Goal: Information Seeking & Learning: Learn about a topic

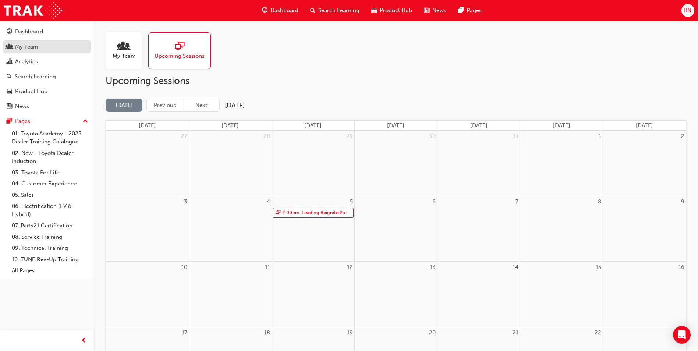
scroll to position [147, 0]
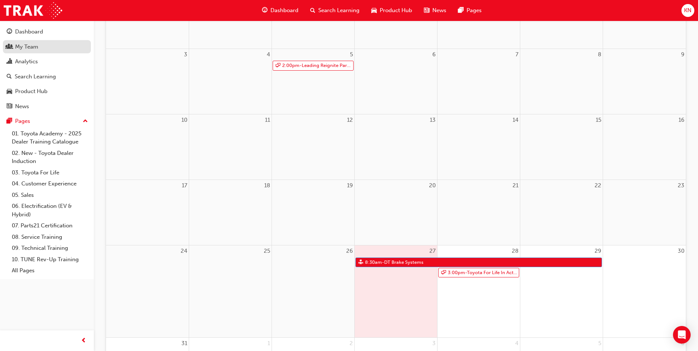
click at [37, 46] on div "My Team" at bounding box center [26, 47] width 23 height 8
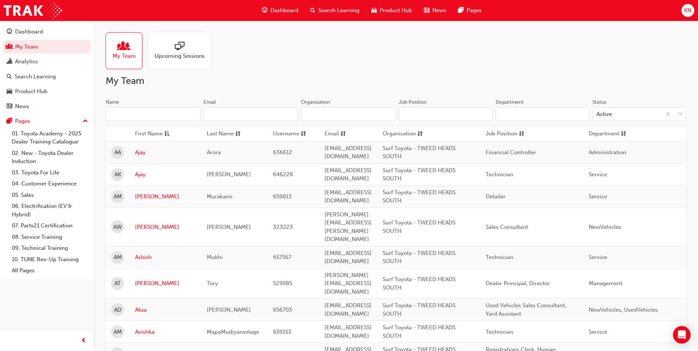
click at [131, 114] on input "Name" at bounding box center [153, 114] width 95 height 14
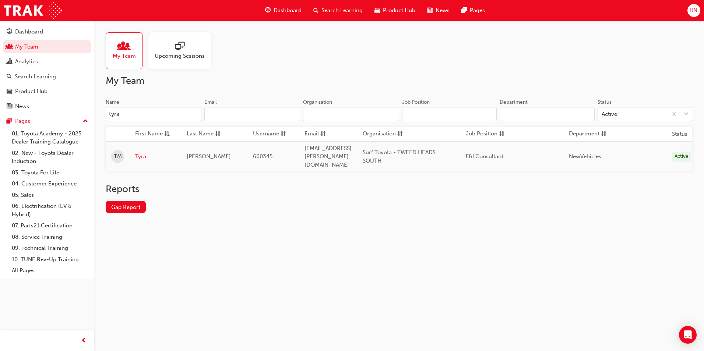
type input "tyra"
click at [145, 153] on link "Tyra" at bounding box center [155, 156] width 40 height 8
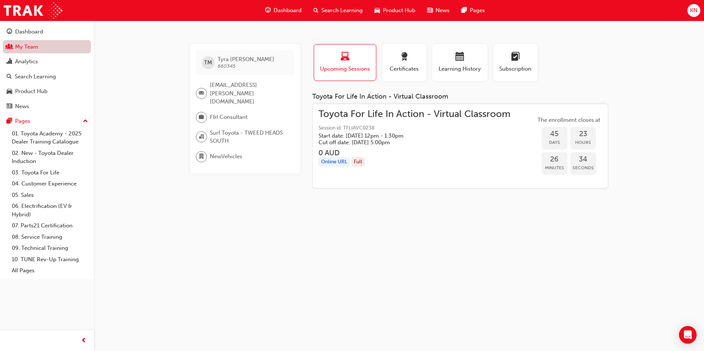
click at [28, 48] on link "My Team" at bounding box center [47, 47] width 88 height 14
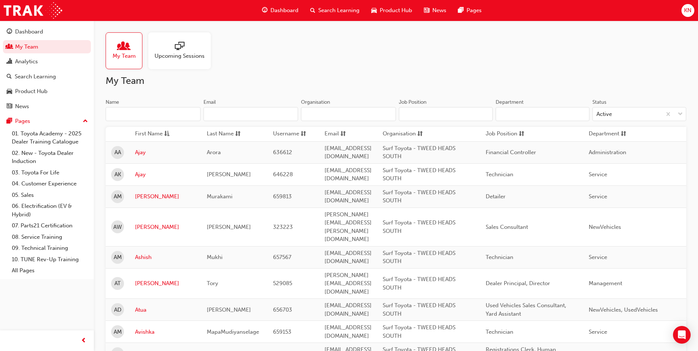
click at [130, 114] on input "Name" at bounding box center [153, 114] width 95 height 14
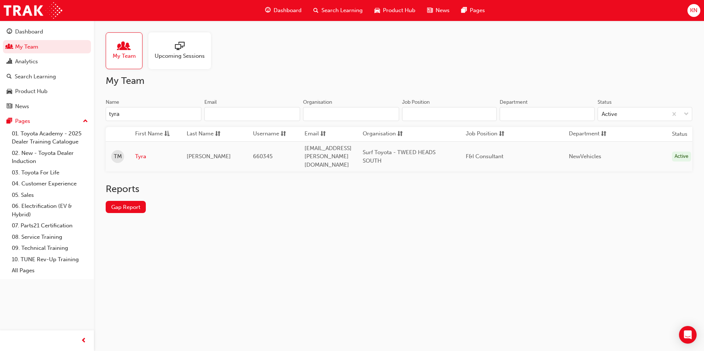
type input "tyra"
click at [141, 153] on link "Tyra" at bounding box center [155, 156] width 40 height 8
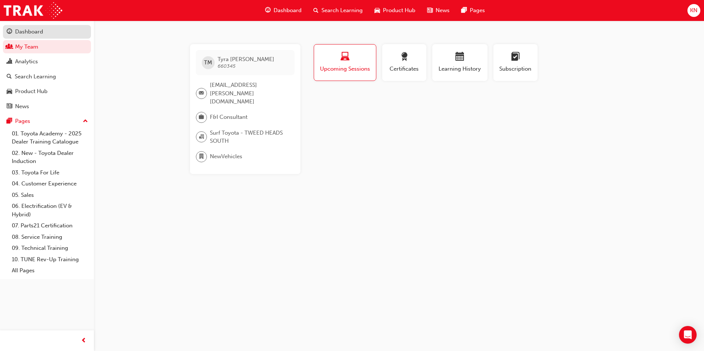
click at [39, 34] on div "Dashboard" at bounding box center [29, 32] width 28 height 8
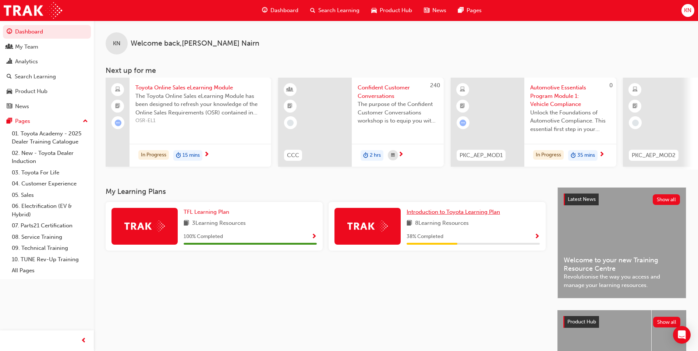
click at [453, 215] on span "Introduction to Toyota Learning Plan" at bounding box center [453, 212] width 93 height 7
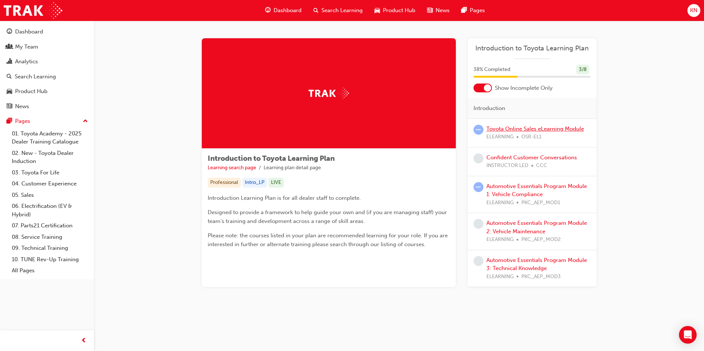
click at [521, 130] on link "Toyota Online Sales eLearning Module" at bounding box center [535, 128] width 98 height 7
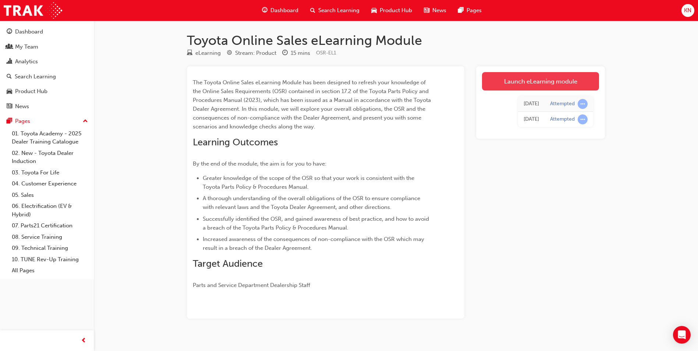
click at [517, 84] on link "Launch eLearning module" at bounding box center [540, 81] width 117 height 18
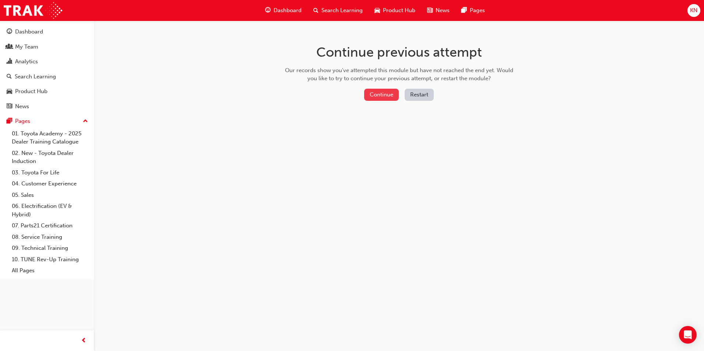
click at [375, 92] on button "Continue" at bounding box center [381, 95] width 35 height 12
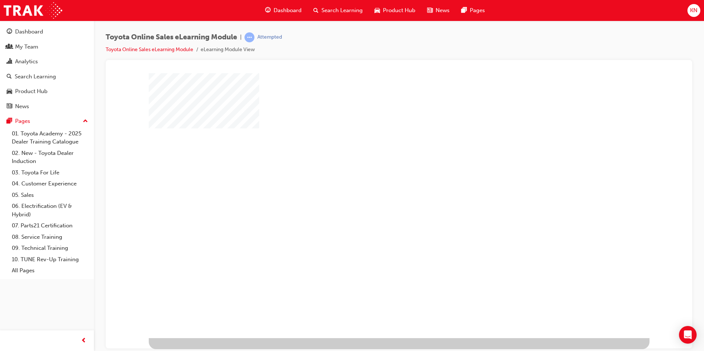
click at [378, 184] on div "play" at bounding box center [378, 184] width 0 height 0
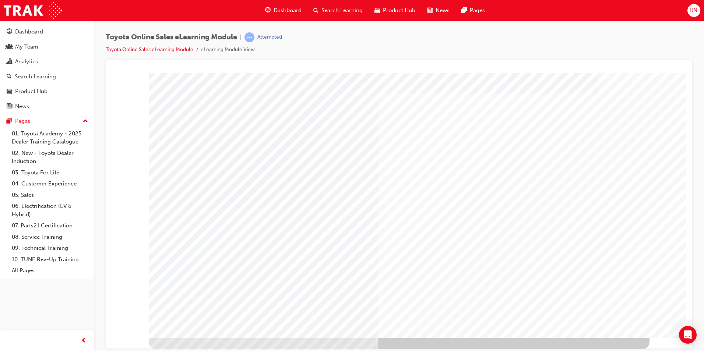
click at [413, 96] on td "Loading..." at bounding box center [398, 87] width 567 height 20
click at [31, 32] on div "Dashboard" at bounding box center [29, 32] width 28 height 8
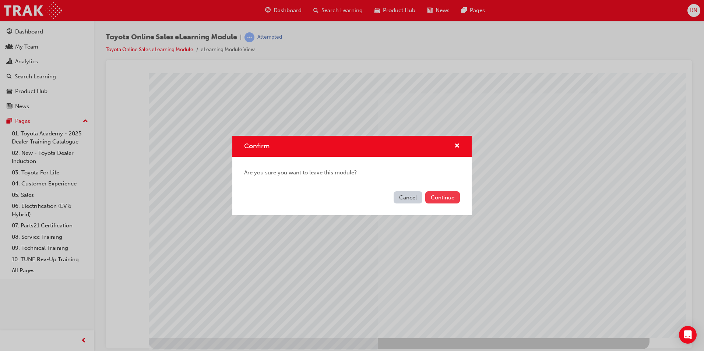
click at [440, 201] on button "Continue" at bounding box center [442, 197] width 35 height 12
